Goal: Find specific page/section: Find specific page/section

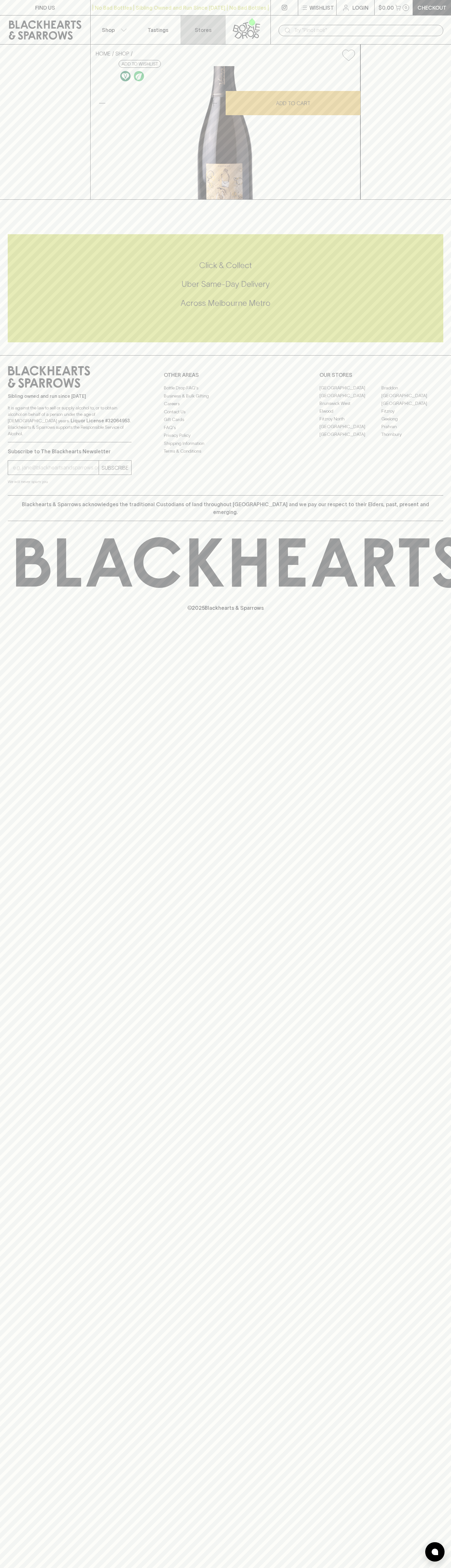
click at [206, 32] on p "Stores" at bounding box center [203, 29] width 17 height 8
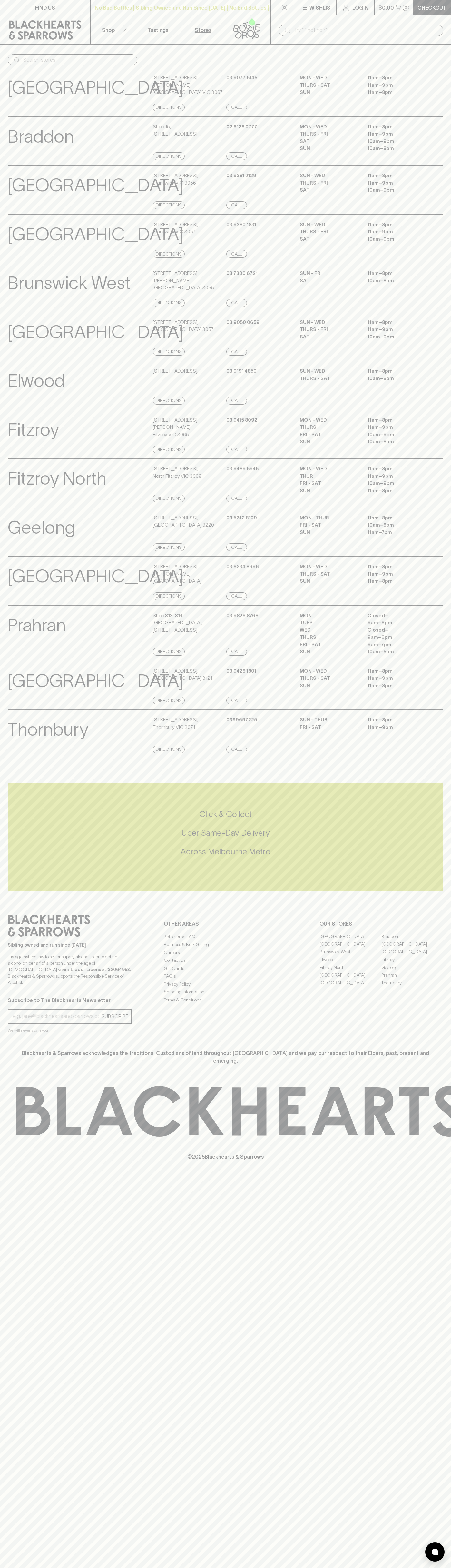
click at [91, 1568] on html "FIND US | No Bad Bottles | Sibling Owned and Run Since 2006 | No Bad Bottles | …" at bounding box center [226, 784] width 451 height 1568
click at [21, 1221] on div "FIND US | No Bad Bottles | Sibling Owned and Run Since 2006 | No Bad Bottles | …" at bounding box center [226, 784] width 451 height 1568
